Goal: Navigation & Orientation: Find specific page/section

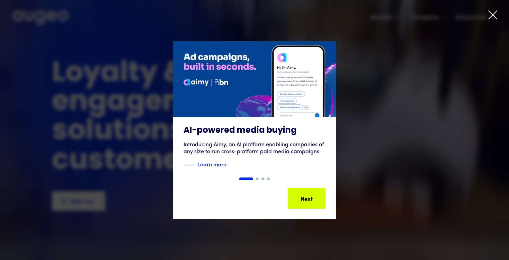
click at [492, 15] on icon at bounding box center [493, 15] width 8 height 8
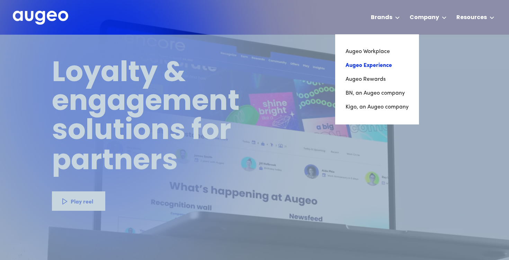
click at [369, 63] on link "Augeo Experience" at bounding box center [377, 66] width 63 height 14
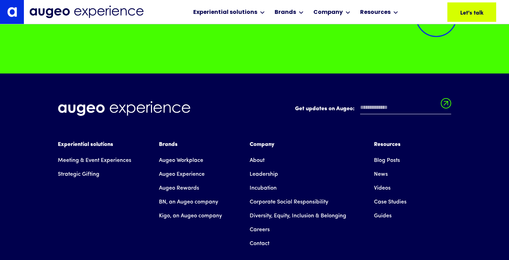
scroll to position [5854, 0]
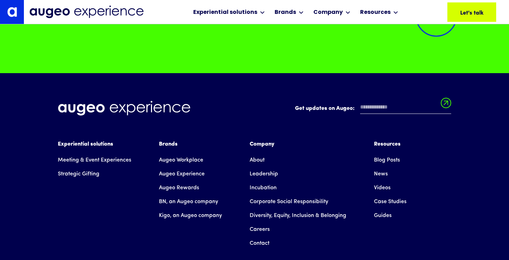
click at [260, 229] on link "Careers" at bounding box center [260, 229] width 20 height 14
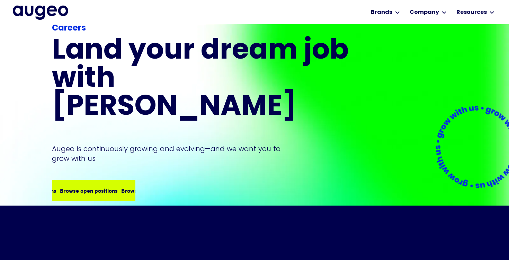
scroll to position [65, 0]
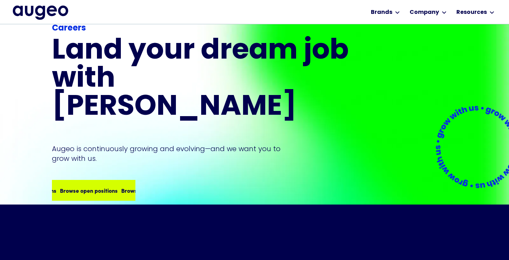
click at [86, 186] on div "Browse open positions Browse open positions Browse open positions Browse open p…" at bounding box center [118, 190] width 245 height 8
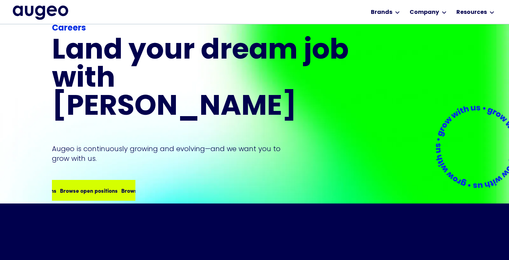
scroll to position [66, 0]
